Goal: Transaction & Acquisition: Download file/media

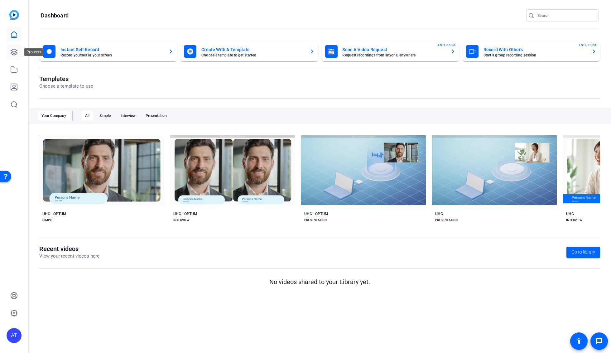
click at [11, 52] on icon at bounding box center [13, 51] width 7 height 7
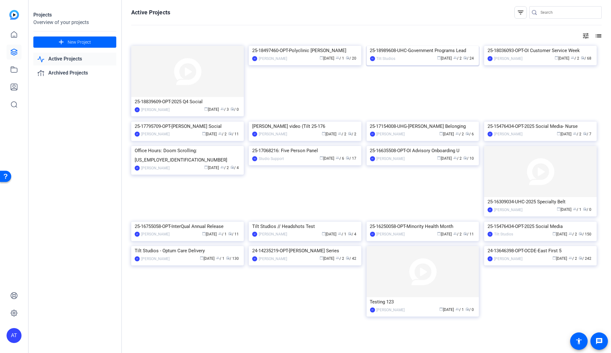
click at [438, 46] on img at bounding box center [423, 46] width 113 height 0
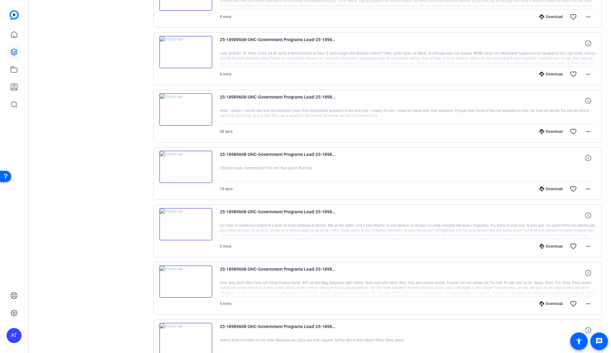
scroll to position [389, 0]
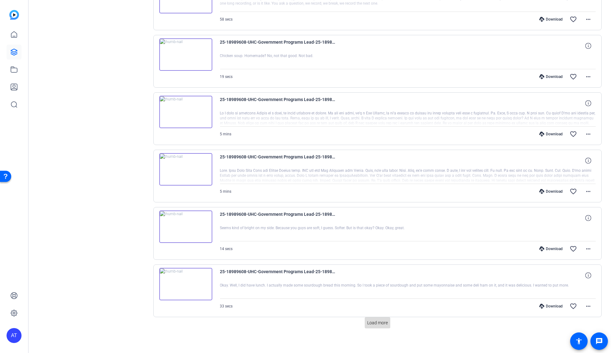
click at [375, 320] on span "Load more" at bounding box center [377, 323] width 21 height 7
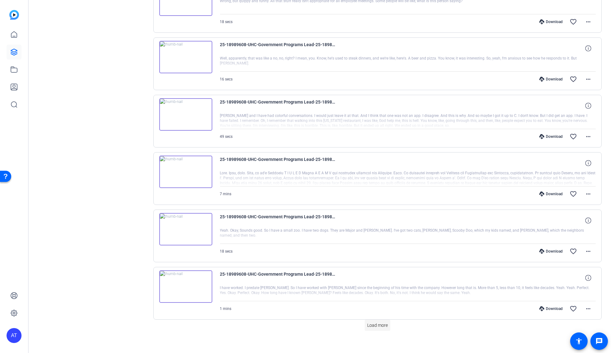
click at [375, 322] on span "Load more" at bounding box center [377, 325] width 21 height 7
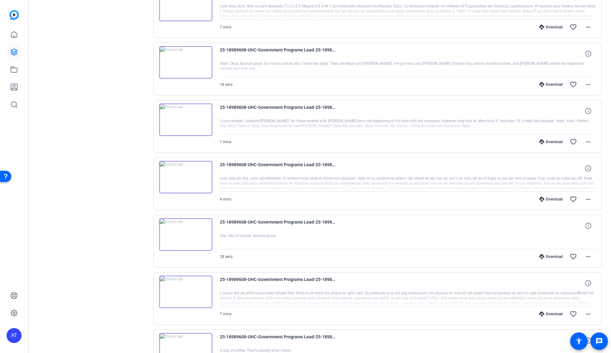
scroll to position [1177, 0]
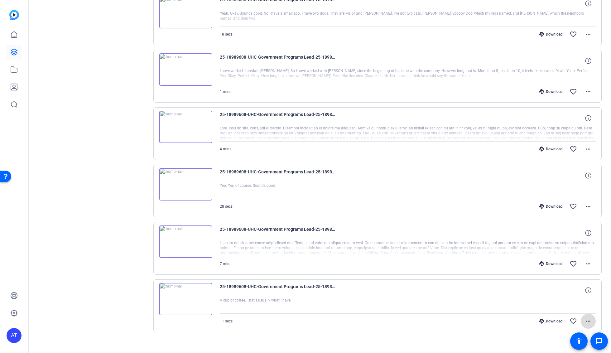
click at [586, 317] on mat-icon "more_horiz" at bounding box center [587, 320] width 7 height 7
click at [565, 258] on span "Download MP4" at bounding box center [568, 254] width 37 height 7
click at [584, 260] on mat-icon "more_horiz" at bounding box center [587, 263] width 7 height 7
click at [565, 286] on span "Download MP4" at bounding box center [568, 285] width 37 height 7
click at [584, 203] on mat-icon "more_horiz" at bounding box center [587, 206] width 7 height 7
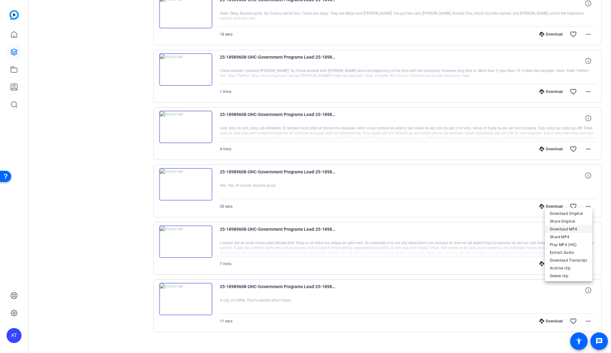
click at [565, 229] on span "Download MP4" at bounding box center [568, 228] width 37 height 7
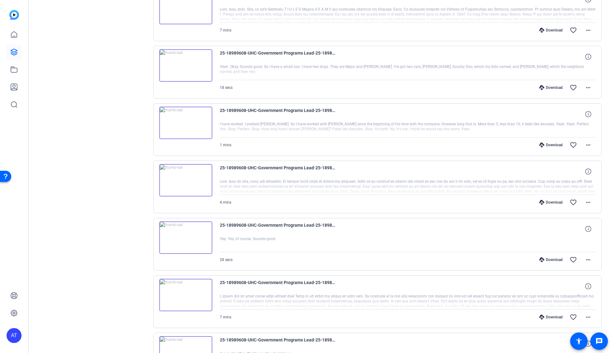
scroll to position [1108, 0]
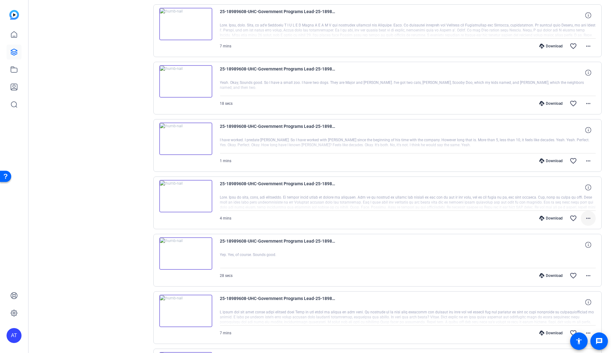
click at [584, 214] on mat-icon "more_horiz" at bounding box center [587, 217] width 7 height 7
click at [566, 239] on span "Download MP4" at bounding box center [568, 240] width 37 height 7
click at [584, 158] on mat-icon "more_horiz" at bounding box center [587, 160] width 7 height 7
click at [574, 182] on span "Download MP4" at bounding box center [568, 183] width 37 height 7
click at [584, 100] on mat-icon "more_horiz" at bounding box center [587, 103] width 7 height 7
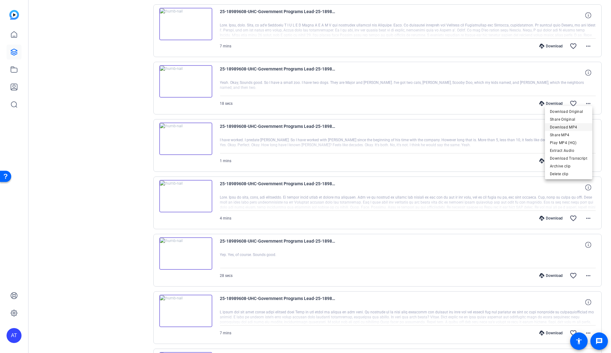
click at [572, 125] on span "Download MP4" at bounding box center [568, 126] width 37 height 7
click at [584, 100] on mat-icon "more_horiz" at bounding box center [587, 103] width 7 height 7
click at [574, 127] on span "Download MP4" at bounding box center [568, 126] width 37 height 7
click at [586, 42] on mat-icon "more_horiz" at bounding box center [587, 45] width 7 height 7
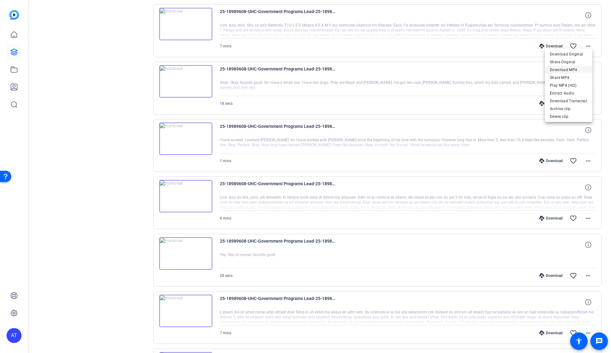
click at [579, 68] on span "Download MP4" at bounding box center [568, 69] width 37 height 7
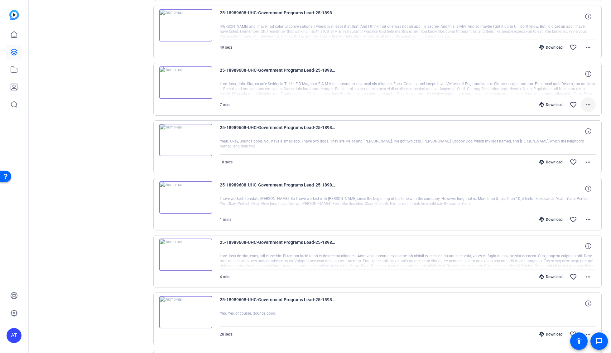
scroll to position [1038, 0]
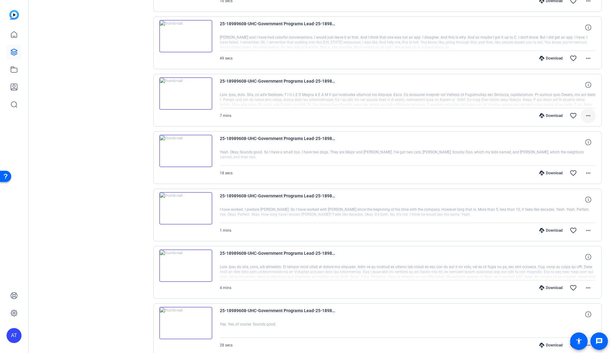
click at [584, 112] on mat-icon "more_horiz" at bounding box center [587, 115] width 7 height 7
click at [577, 138] on span "Download MP4" at bounding box center [568, 138] width 37 height 7
click at [585, 55] on mat-icon "more_horiz" at bounding box center [587, 58] width 7 height 7
click at [577, 83] on span "Download MP4" at bounding box center [568, 81] width 37 height 7
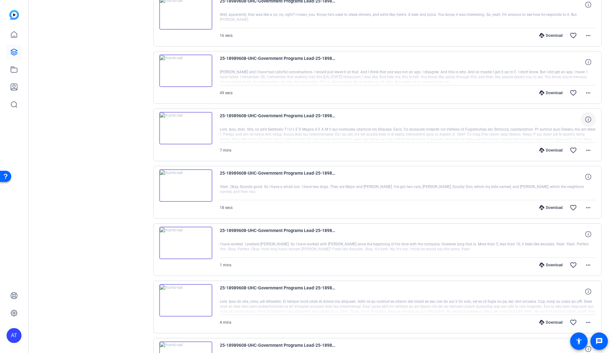
scroll to position [969, 0]
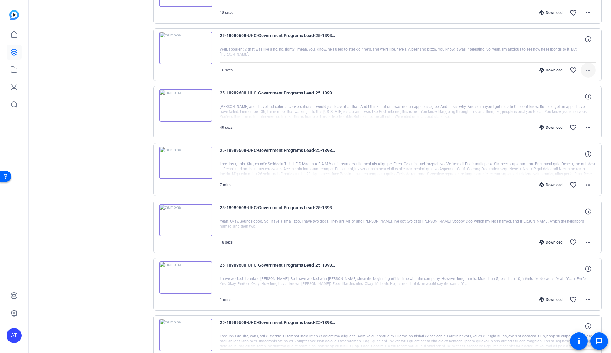
click at [584, 66] on mat-icon "more_horiz" at bounding box center [587, 69] width 7 height 7
click at [569, 92] on span "Download MP4" at bounding box center [568, 93] width 37 height 7
click at [584, 66] on mat-icon "more_horiz" at bounding box center [587, 69] width 7 height 7
click at [576, 95] on span "Download MP4" at bounding box center [568, 93] width 37 height 7
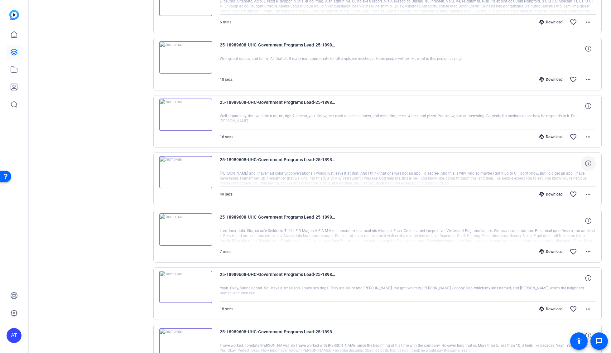
scroll to position [900, 0]
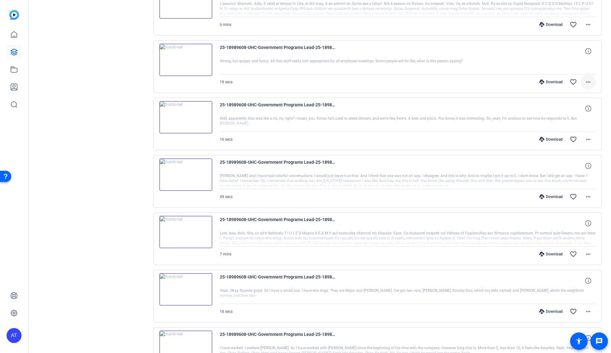
click at [584, 78] on mat-icon "more_horiz" at bounding box center [587, 81] width 7 height 7
click at [595, 94] on div at bounding box center [305, 176] width 611 height 353
click at [584, 78] on mat-icon "more_horiz" at bounding box center [587, 81] width 7 height 7
click at [571, 103] on span "Download MP4" at bounding box center [568, 106] width 37 height 7
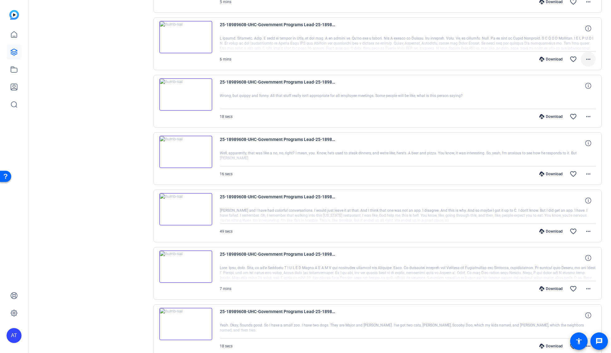
click at [584, 55] on mat-icon "more_horiz" at bounding box center [587, 58] width 7 height 7
click at [577, 81] on span "Download MP4" at bounding box center [568, 83] width 37 height 7
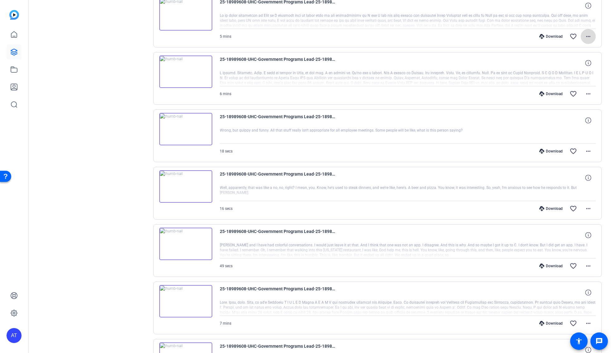
click at [584, 33] on mat-icon "more_horiz" at bounding box center [587, 36] width 7 height 7
click at [573, 61] on span "Download MP4" at bounding box center [568, 61] width 37 height 7
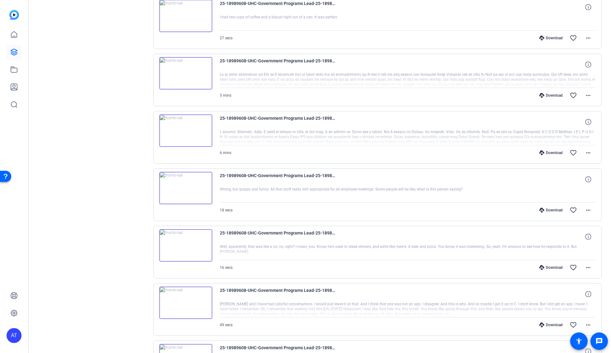
scroll to position [761, 0]
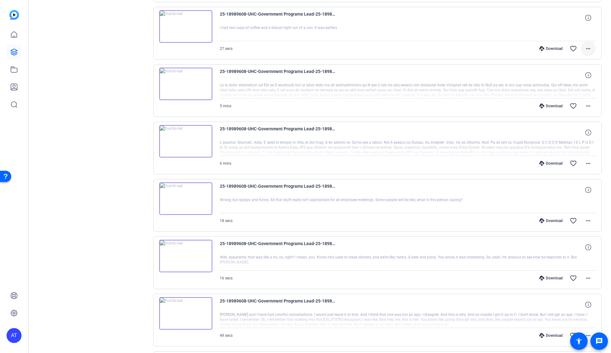
click at [584, 47] on mat-icon "more_horiz" at bounding box center [587, 48] width 7 height 7
click at [577, 72] on span "Download MP4" at bounding box center [568, 73] width 37 height 7
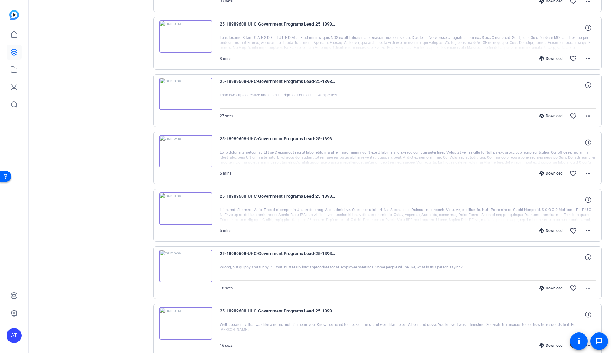
scroll to position [692, 0]
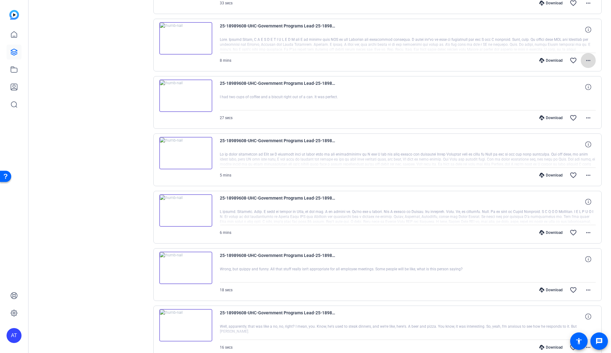
click at [585, 57] on mat-icon "more_horiz" at bounding box center [587, 60] width 7 height 7
click at [576, 85] on span "Download MP4" at bounding box center [568, 85] width 37 height 7
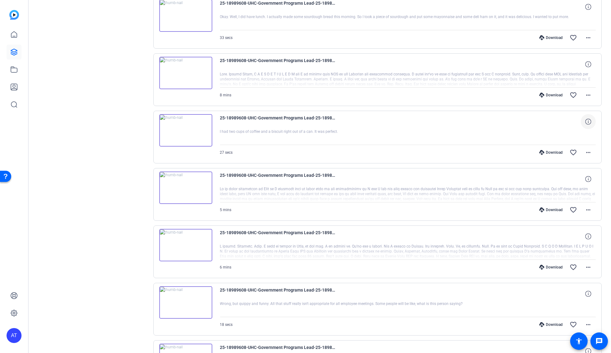
scroll to position [623, 0]
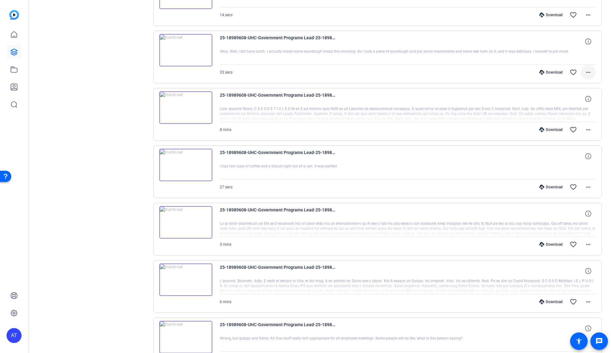
click at [584, 70] on mat-icon "more_horiz" at bounding box center [587, 72] width 7 height 7
click at [567, 96] on span "Download MP4" at bounding box center [568, 97] width 37 height 7
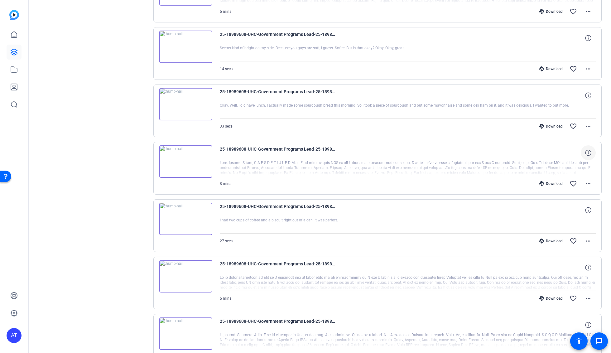
scroll to position [554, 0]
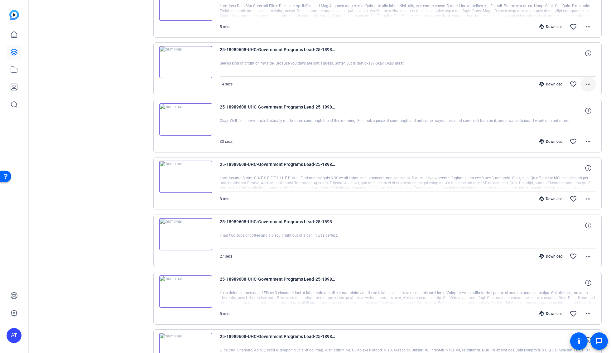
click at [585, 80] on mat-icon "more_horiz" at bounding box center [587, 83] width 7 height 7
click at [572, 108] on span "Download MP4" at bounding box center [568, 109] width 37 height 7
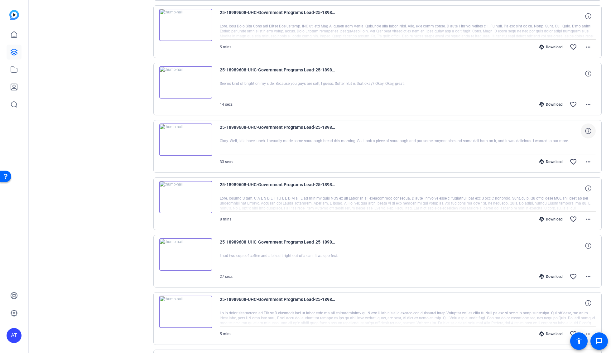
scroll to position [519, 0]
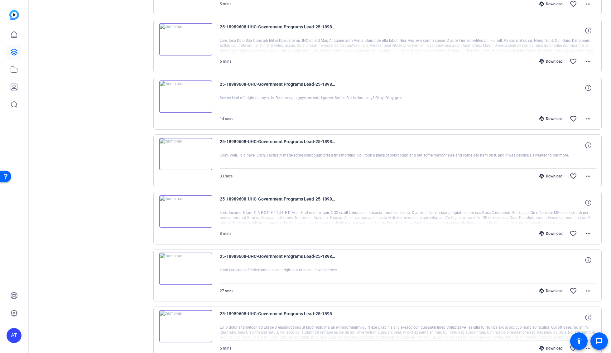
click at [597, 69] on div "25-18989608-UHC-Government Programs Lead-25-18989608-UHC-Government Programs Le…" at bounding box center [377, 46] width 449 height 53
click at [584, 59] on mat-icon "more_horiz" at bounding box center [587, 61] width 7 height 7
click at [574, 87] on span "Download MP4" at bounding box center [568, 87] width 37 height 7
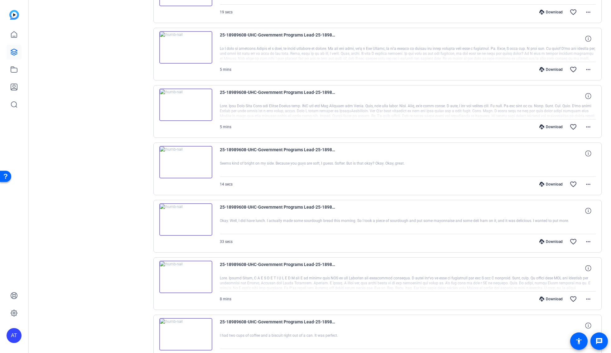
scroll to position [449, 0]
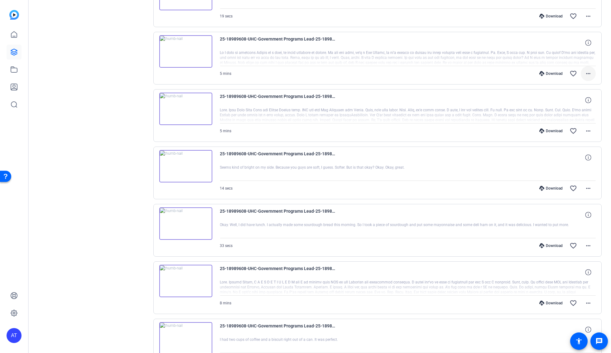
click at [584, 70] on mat-icon "more_horiz" at bounding box center [587, 73] width 7 height 7
click at [575, 99] on span "Download MP4" at bounding box center [568, 99] width 37 height 7
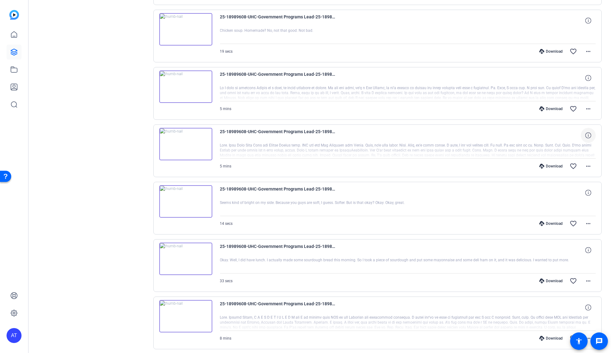
scroll to position [380, 0]
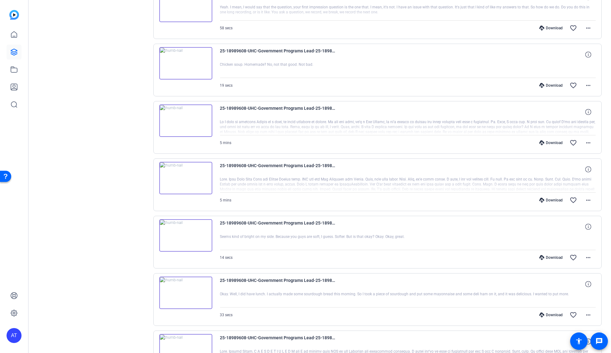
drag, startPoint x: 101, startPoint y: 243, endPoint x: 167, endPoint y: 245, distance: 65.8
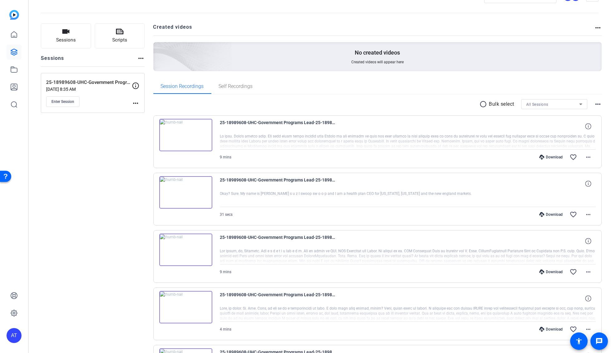
scroll to position [0, 0]
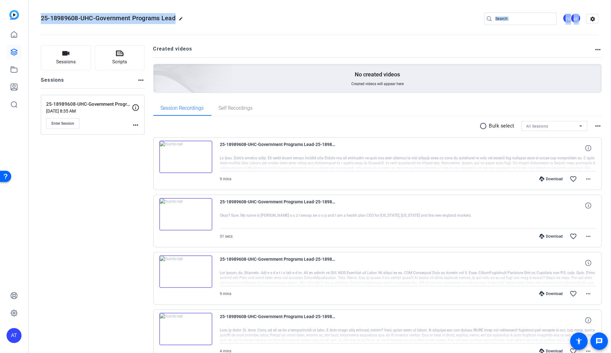
drag, startPoint x: 41, startPoint y: 18, endPoint x: 187, endPoint y: 24, distance: 146.0
click at [187, 24] on div "25-18989608-UHC-Government Programs Lead edit TS AT settings" at bounding box center [320, 18] width 558 height 47
copy div "25-18989608-UHC-Government Programs Lead edit TS AT settings"
click at [83, 15] on span "25-18989608-UHC-Government Programs Lead" at bounding box center [108, 17] width 135 height 7
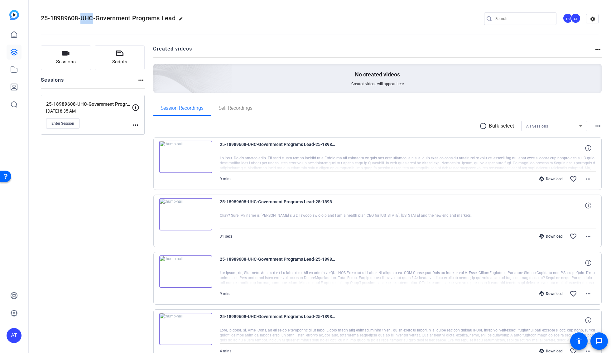
click at [83, 15] on span "25-18989608-UHC-Government Programs Lead" at bounding box center [108, 17] width 135 height 7
copy span "25-18989608-UHC-Government Programs Lead"
